Goal: Information Seeking & Learning: Check status

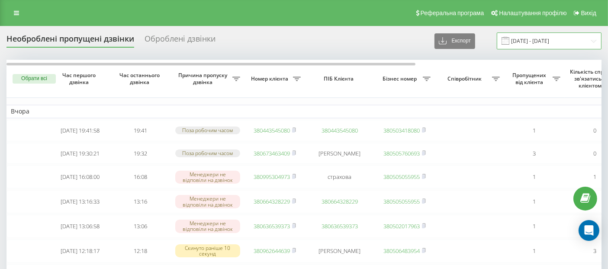
click at [540, 41] on input "[DATE] - [DATE]" at bounding box center [549, 40] width 105 height 17
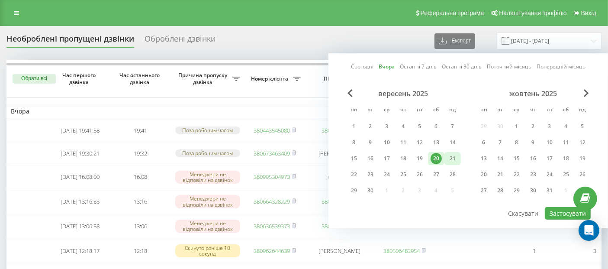
click at [456, 158] on div "21" at bounding box center [452, 158] width 11 height 11
click at [556, 207] on button "Застосувати" at bounding box center [568, 213] width 46 height 13
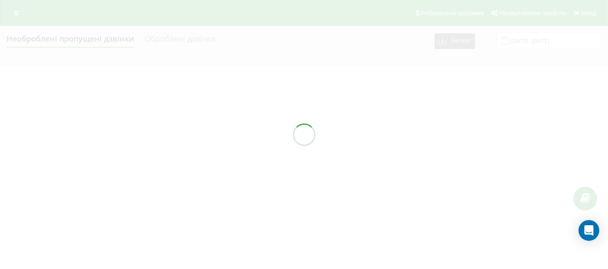
type input "21.09.2025 - 21.09.2025"
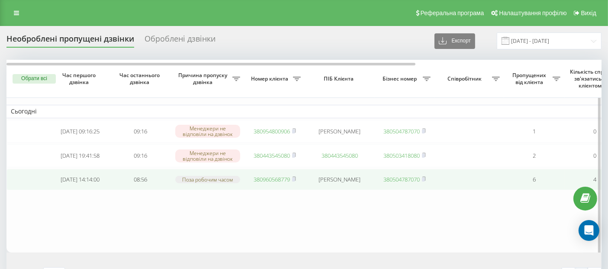
click at [276, 182] on link "380960568779" at bounding box center [272, 179] width 36 height 8
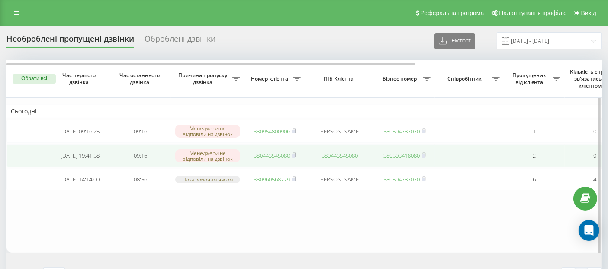
click at [266, 155] on link "380443545080" at bounding box center [272, 156] width 36 height 8
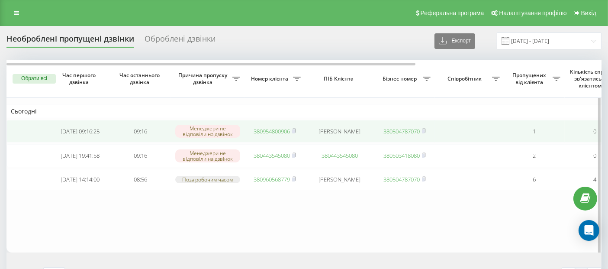
click at [265, 131] on link "380954800906" at bounding box center [272, 131] width 36 height 8
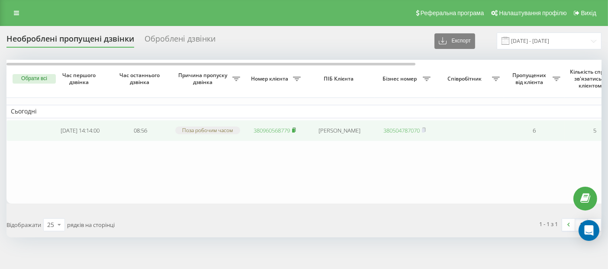
click at [295, 130] on rect at bounding box center [293, 131] width 3 height 4
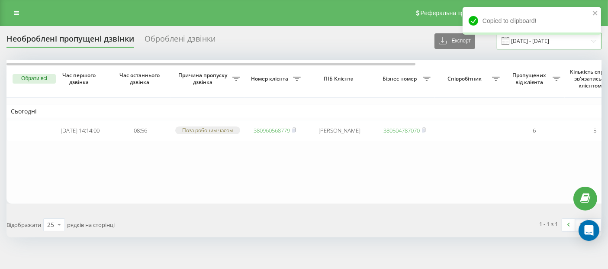
click at [527, 42] on input "21.09.2025 - 21.09.2025" at bounding box center [549, 40] width 105 height 17
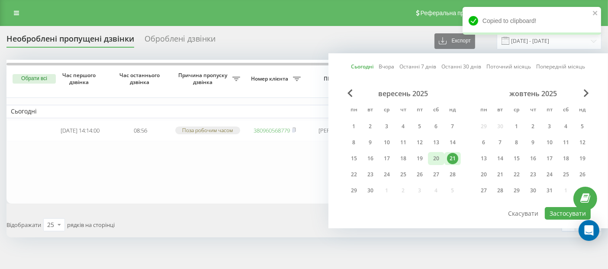
click at [436, 154] on div "20" at bounding box center [436, 158] width 11 height 11
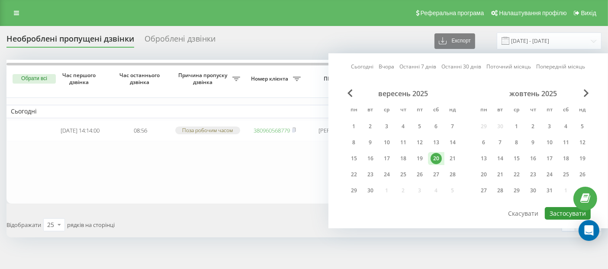
click at [567, 207] on button "Застосувати" at bounding box center [568, 213] width 46 height 13
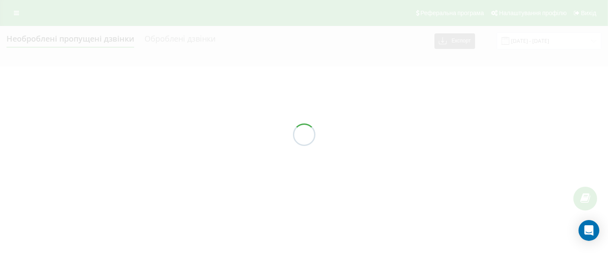
type input "20.09.2025 - 20.09.2025"
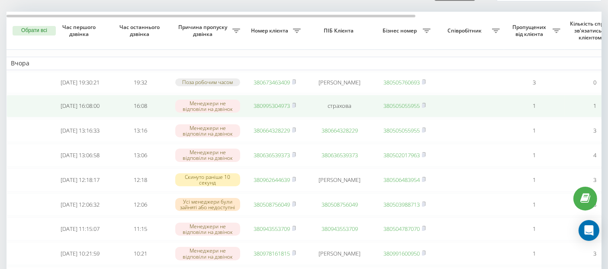
scroll to position [49, 0]
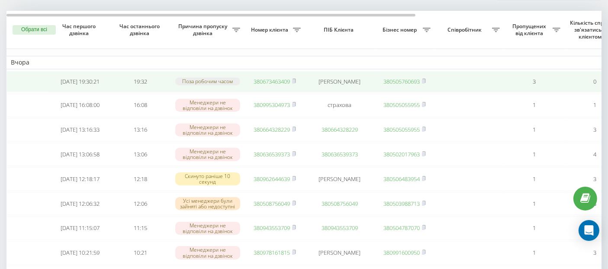
click at [275, 82] on link "380673463409" at bounding box center [272, 81] width 36 height 8
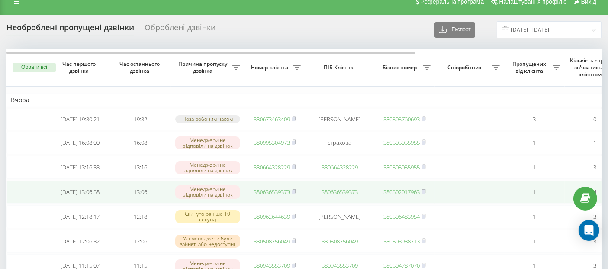
scroll to position [0, 0]
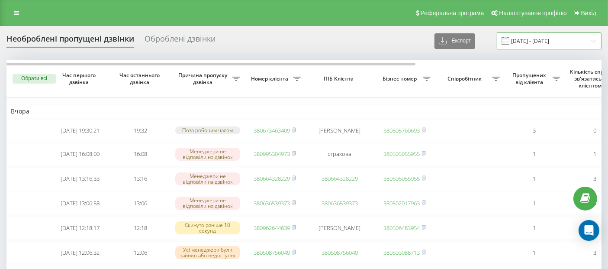
click at [563, 44] on input "20.09.2025 - 20.09.2025" at bounding box center [549, 40] width 105 height 17
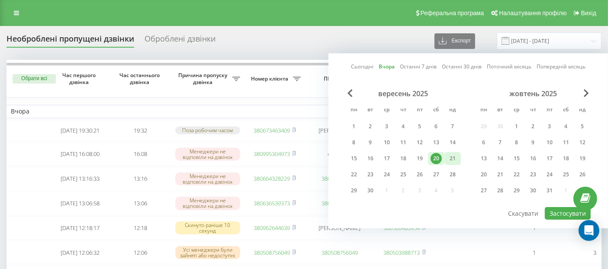
click at [456, 155] on div "21" at bounding box center [452, 158] width 11 height 11
click at [566, 207] on button "Застосувати" at bounding box center [568, 213] width 46 height 13
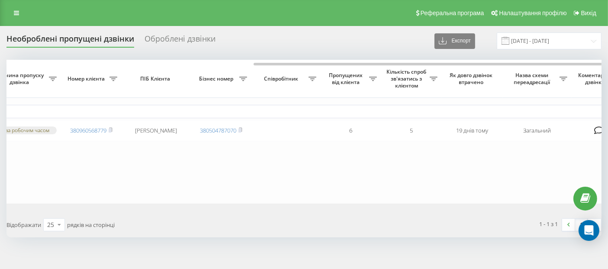
scroll to position [0, 270]
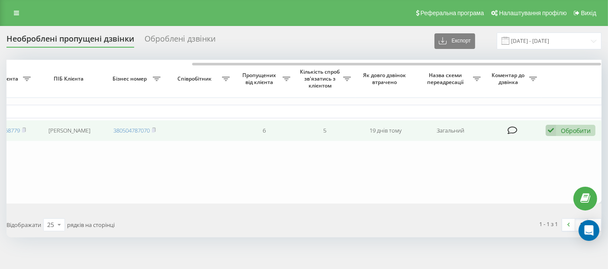
click at [582, 135] on div "Обробити Не вдалося зв'язатися Зв'язався з клієнтом за допомогою іншого каналу …" at bounding box center [571, 131] width 50 height 12
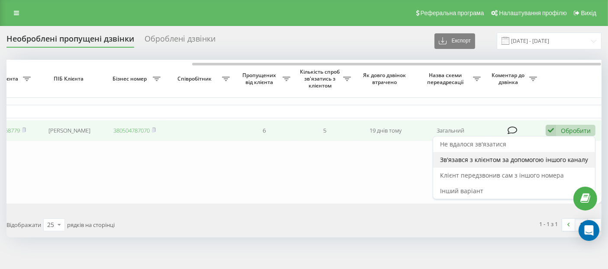
click at [463, 165] on div "Зв'язався з клієнтом за допомогою іншого каналу" at bounding box center [514, 160] width 162 height 16
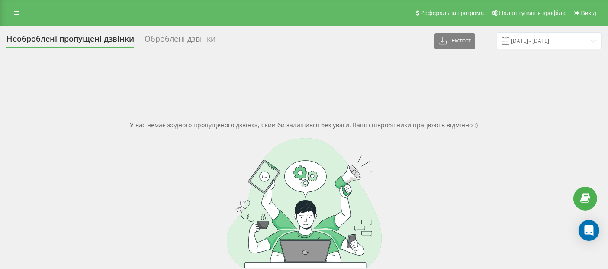
type input "20.09.2025 - 20.09.2025"
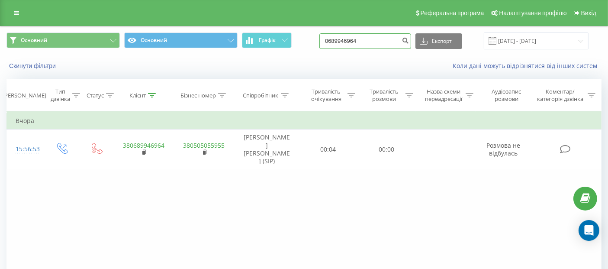
drag, startPoint x: 378, startPoint y: 40, endPoint x: 290, endPoint y: 55, distance: 89.2
click at [290, 55] on div "Основний Основний Графік 0689946964 Експорт .csv .xls .xlsx 20.06.2025 - 20.09.…" at bounding box center [303, 40] width 607 height 29
paste input "50 967 3297"
click at [408, 42] on input "050 967 3297" at bounding box center [366, 41] width 92 height 16
type input "050 967 3297"
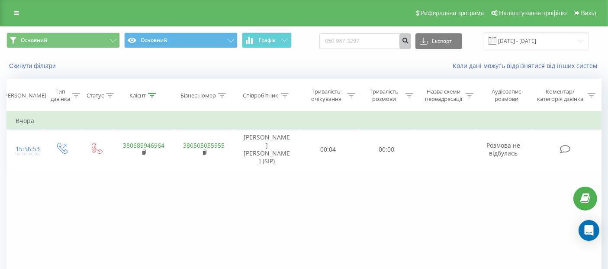
click at [409, 42] on icon "submit" at bounding box center [405, 39] width 7 height 5
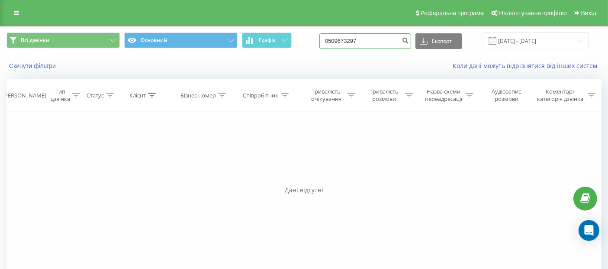
drag, startPoint x: 376, startPoint y: 45, endPoint x: 323, endPoint y: 44, distance: 53.3
click at [323, 44] on div "Всі дзвінки Основний Графік 0509673297 Експорт .csv .xls .xlsx 21.06.2025 - 21.…" at bounding box center [303, 40] width 595 height 17
paste input "97 105 5932"
click at [408, 48] on input "097 105 5932" at bounding box center [366, 41] width 92 height 16
type input "097 105 5932"
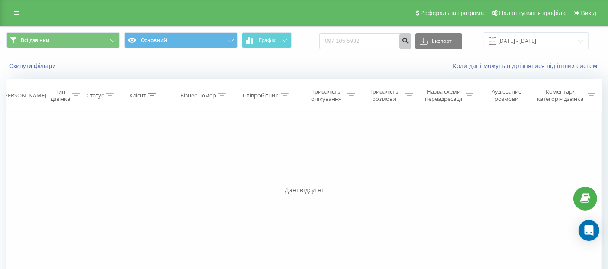
click at [411, 45] on button "submit" at bounding box center [406, 41] width 12 height 16
drag, startPoint x: 382, startPoint y: 44, endPoint x: 287, endPoint y: 37, distance: 95.0
click at [287, 37] on div "Всі дзвінки Основний Графік 0971055932 Експорт .csv .xls .xlsx [DATE] - [DATE]" at bounding box center [303, 40] width 595 height 17
paste input "5 647 2966"
type input "095 647 2966"
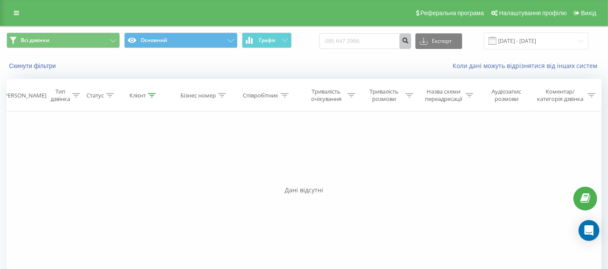
click at [409, 41] on icon "submit" at bounding box center [405, 39] width 7 height 5
drag, startPoint x: 379, startPoint y: 47, endPoint x: 308, endPoint y: 51, distance: 71.1
click at [308, 51] on div "Всі дзвінки Основний Графік 0956472966 Експорт .csv .xls .xlsx 21.06.2025 - 21.…" at bounding box center [303, 40] width 607 height 29
click at [380, 42] on input "0956472966" at bounding box center [366, 41] width 92 height 16
drag, startPoint x: 380, startPoint y: 42, endPoint x: 311, endPoint y: 40, distance: 68.4
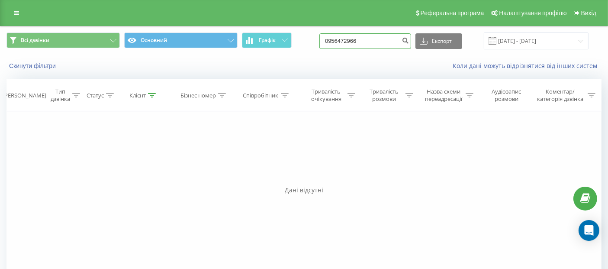
click at [311, 40] on div "Всі дзвінки Основний Графік 0956472966 Експорт .csv .xls .xlsx 21.06.2025 - 21.…" at bounding box center [303, 40] width 595 height 17
paste input "8 723 6190"
type input "098 723 6190"
click at [411, 36] on button "submit" at bounding box center [406, 41] width 12 height 16
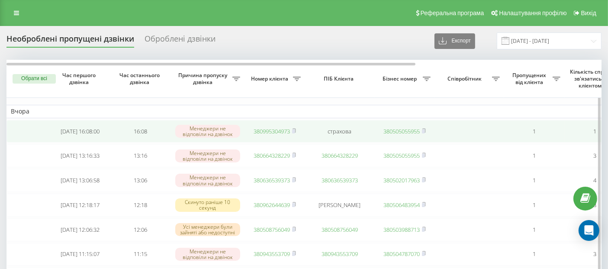
click at [260, 129] on link "380995304973" at bounding box center [272, 131] width 36 height 8
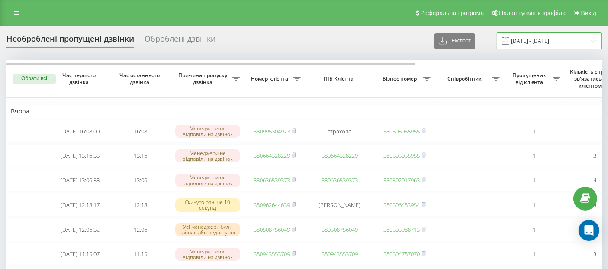
click at [539, 40] on input "20.09.2025 - 20.09.2025" at bounding box center [549, 40] width 105 height 17
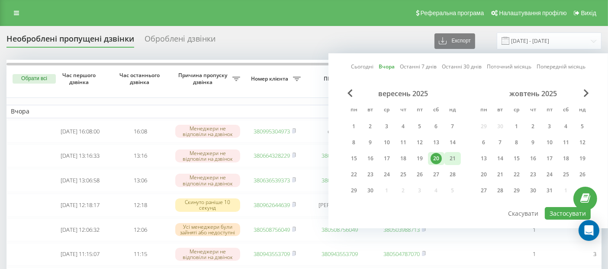
click at [449, 158] on div "21" at bounding box center [452, 158] width 11 height 11
click at [563, 211] on button "Застосувати" at bounding box center [568, 213] width 46 height 13
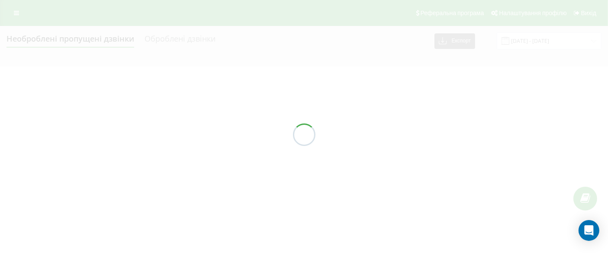
type input "21.09.2025 - 21.09.2025"
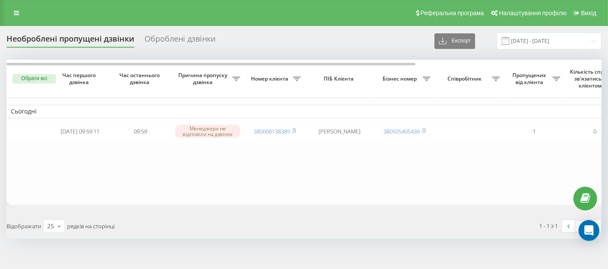
scroll to position [6, 0]
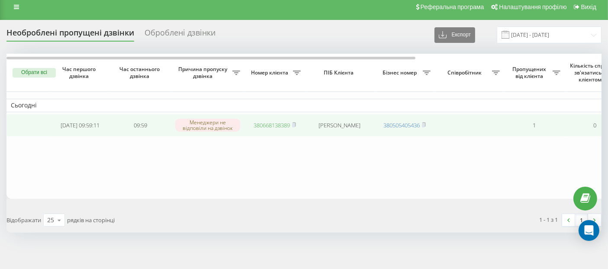
click at [281, 124] on link "380668138389" at bounding box center [272, 125] width 36 height 8
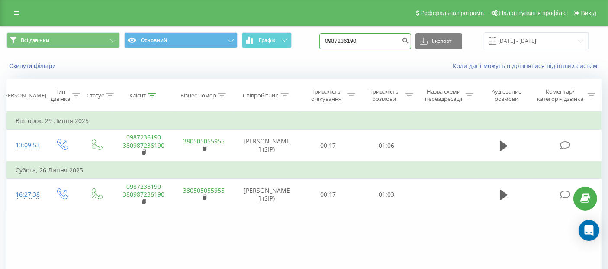
drag, startPoint x: 375, startPoint y: 46, endPoint x: 305, endPoint y: 32, distance: 70.6
click at [305, 32] on div "Всі дзвінки Основний Графік 0987236190 Експорт .csv .xls .xlsx [DATE] - [DATE]" at bounding box center [303, 40] width 595 height 17
paste input "723"
type input "098 723 6190"
click at [411, 36] on button "submit" at bounding box center [406, 41] width 12 height 16
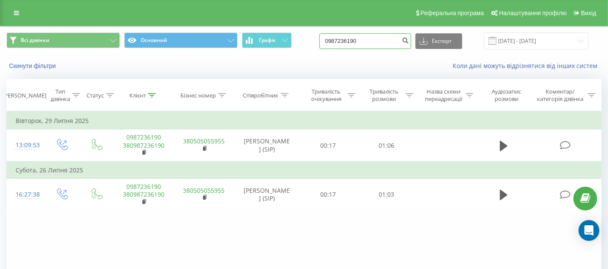
drag, startPoint x: 375, startPoint y: 43, endPoint x: 304, endPoint y: 32, distance: 71.3
click at [304, 32] on div "Всі дзвінки Основний Графік 0987236190 Експорт .csv .xls .xlsx [DATE] - [DATE]" at bounding box center [303, 40] width 595 height 17
paste input "6 154 4914"
type input "096 154 4914"
click at [409, 40] on icon "submit" at bounding box center [405, 39] width 7 height 5
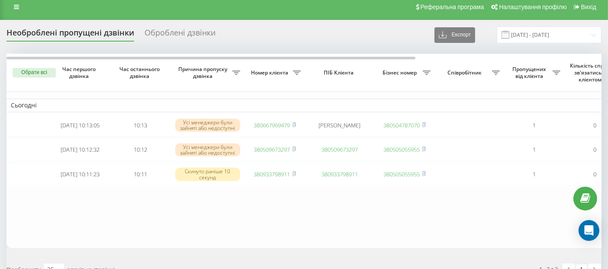
click at [261, 174] on link "380933798911" at bounding box center [272, 174] width 36 height 8
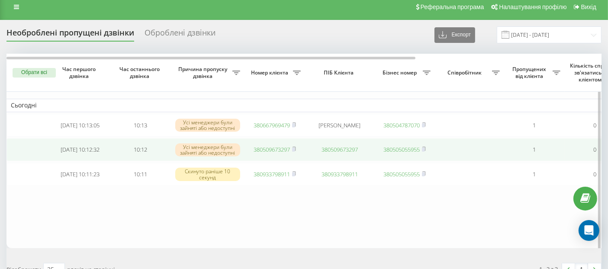
click at [267, 151] on link "380509673297" at bounding box center [272, 149] width 36 height 8
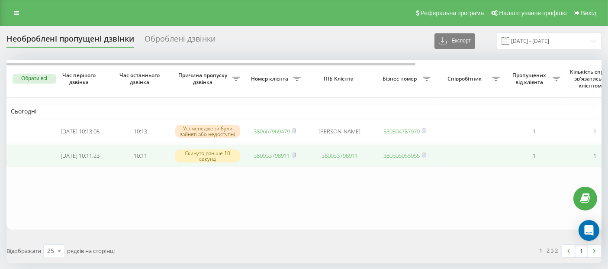
click at [262, 155] on link "380933798911" at bounding box center [272, 156] width 36 height 8
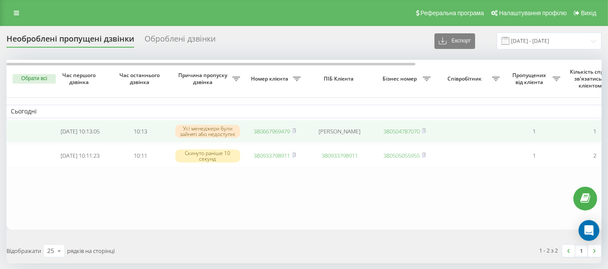
click at [270, 129] on link "380667969479" at bounding box center [272, 131] width 36 height 8
